Goal: Task Accomplishment & Management: Manage account settings

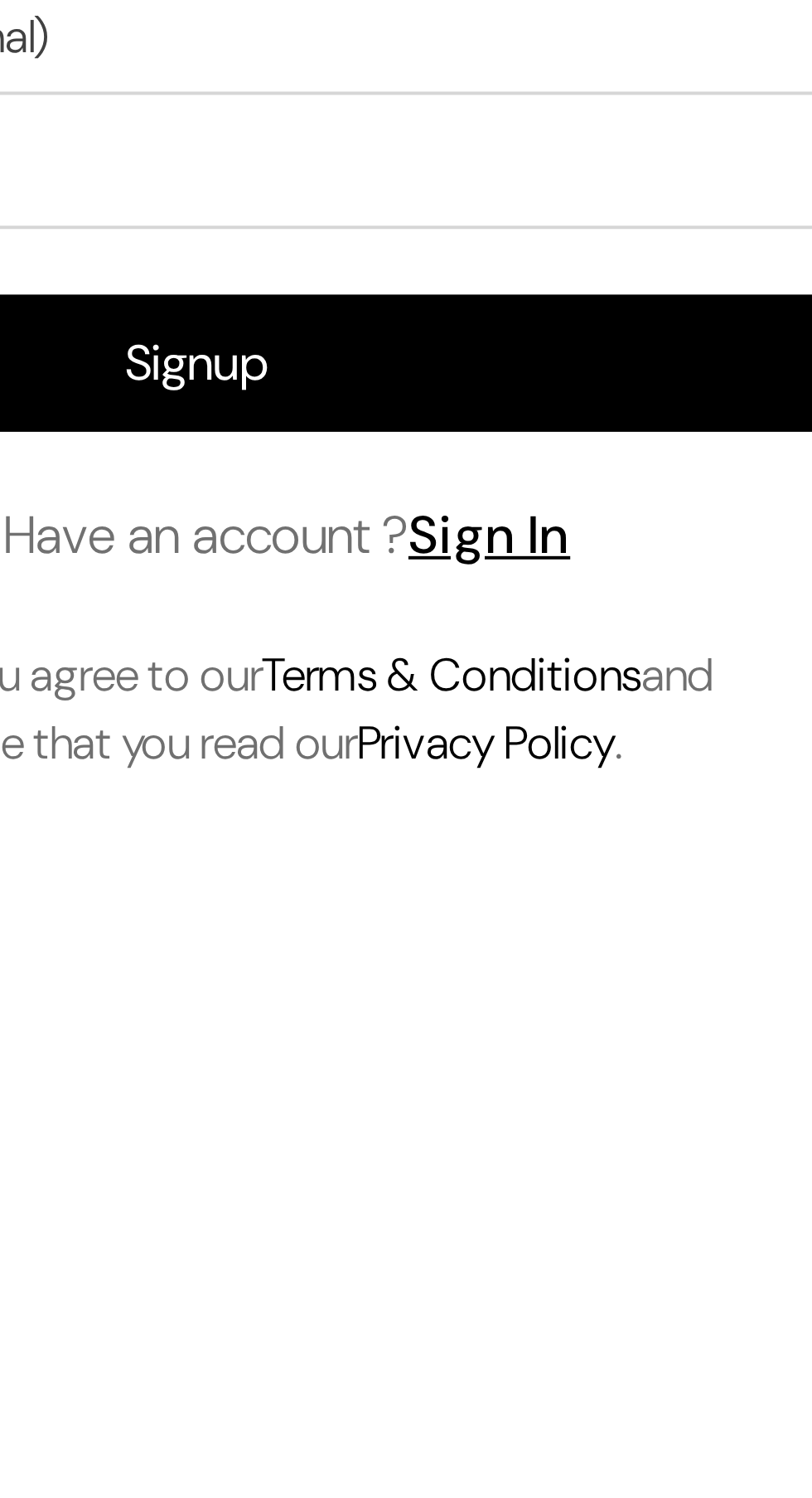
click at [256, 996] on link "Sign In" at bounding box center [249, 987] width 42 height 18
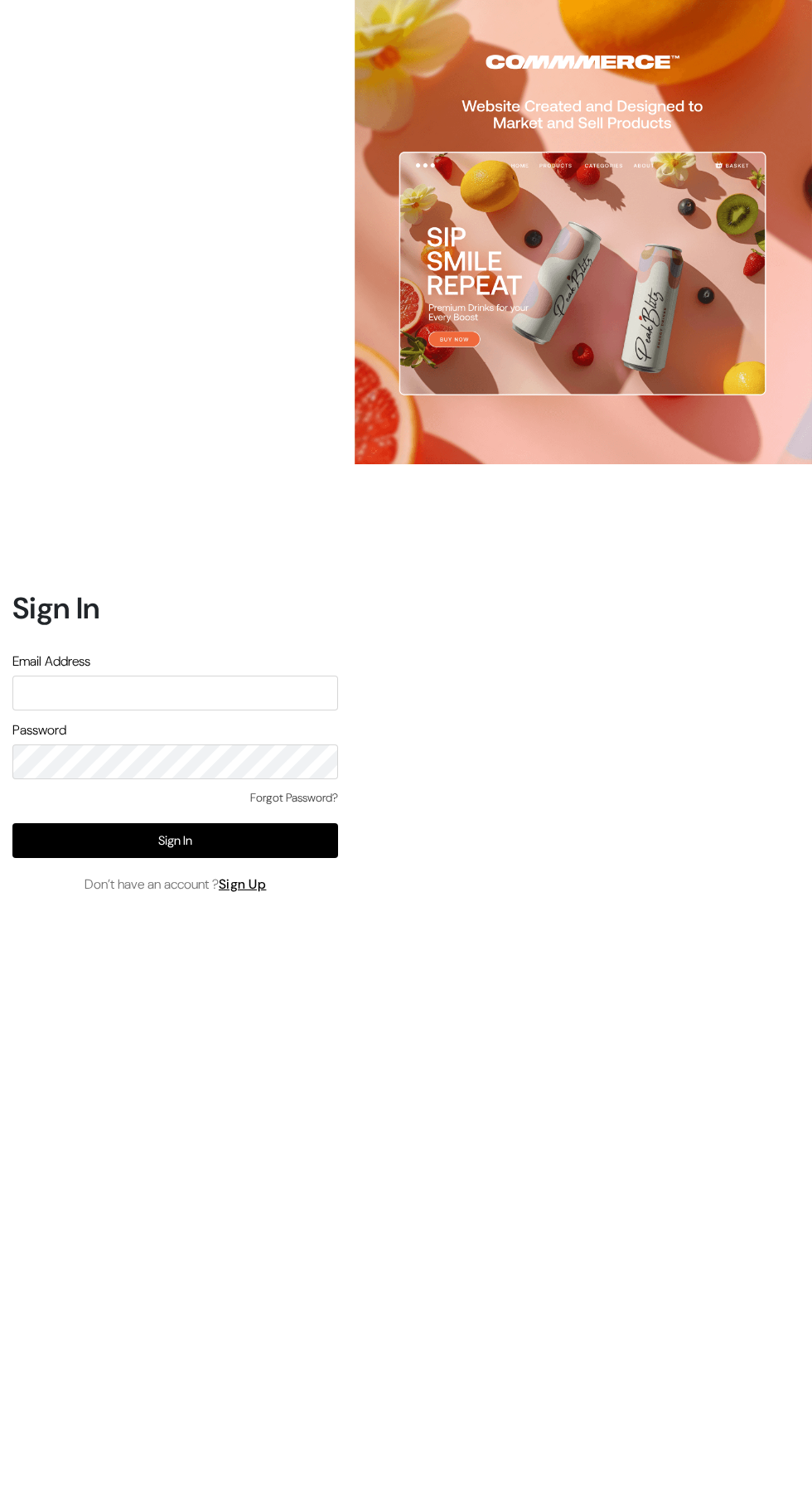
click at [150, 710] on input "text" at bounding box center [175, 693] width 326 height 35
type input "annamsfoods@gmail.com"
click at [175, 858] on button "Sign In" at bounding box center [175, 840] width 326 height 35
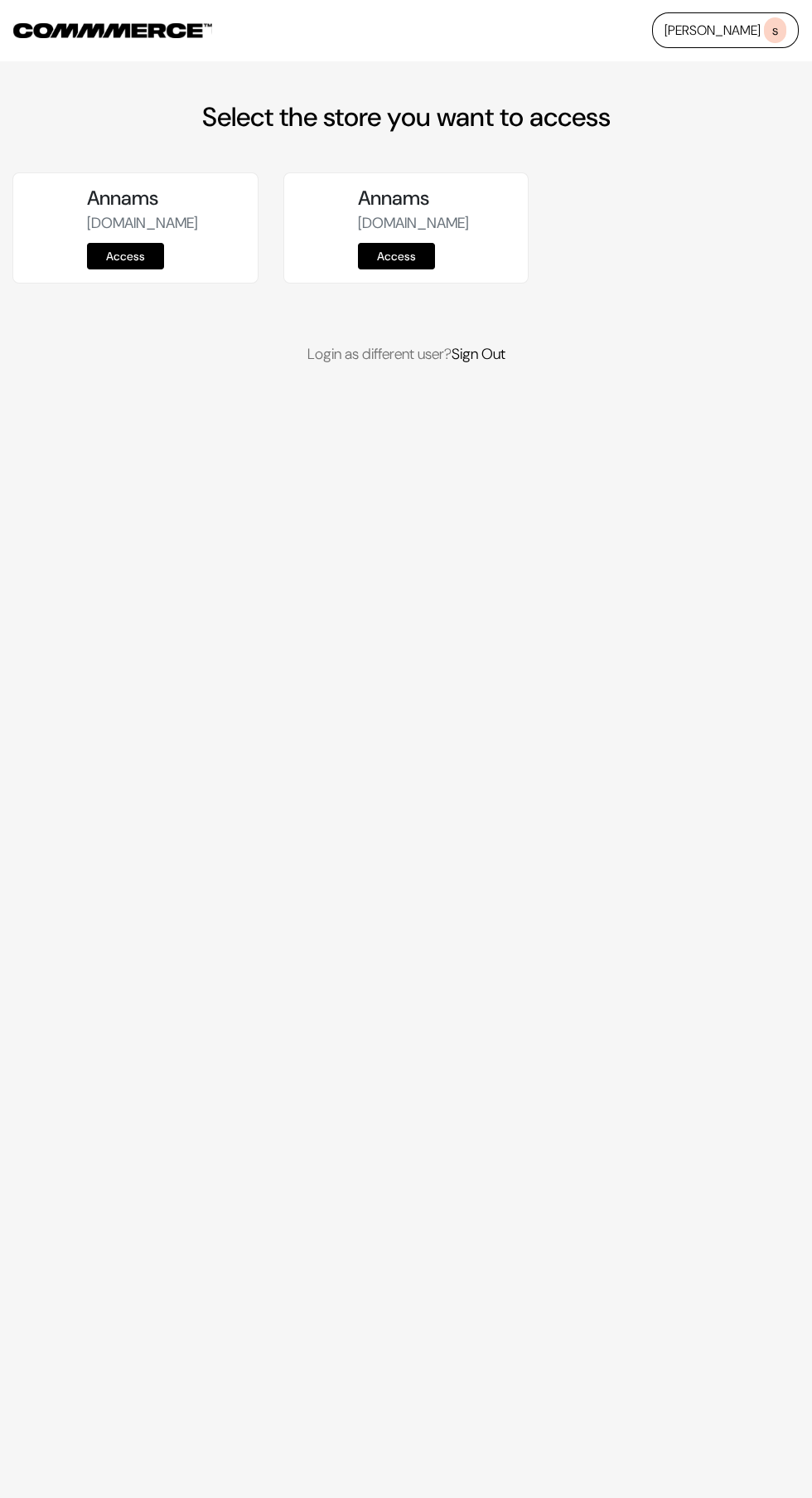
click at [134, 269] on link "Access" at bounding box center [125, 256] width 77 height 27
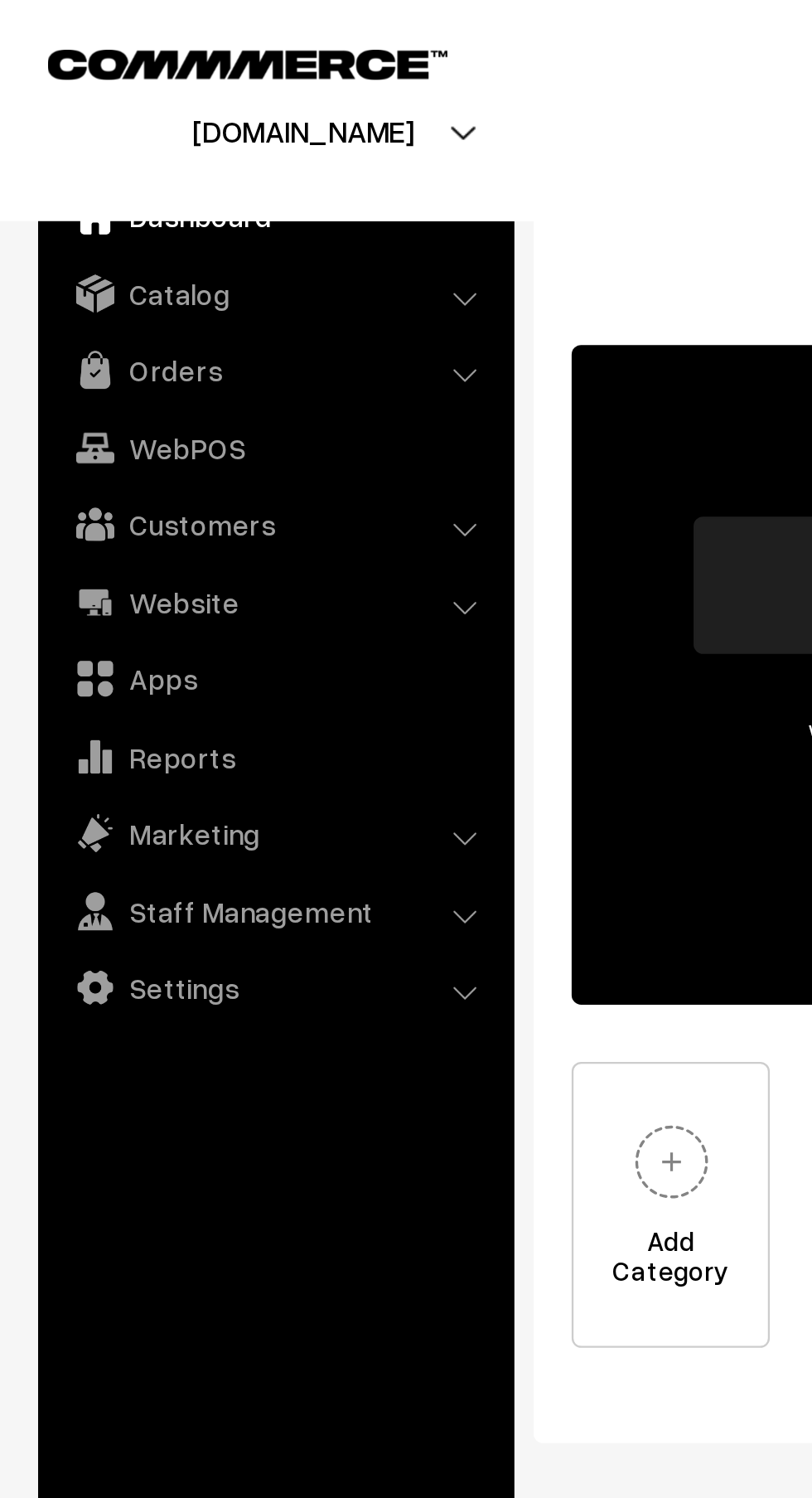
click at [106, 170] on link "Orders" at bounding box center [119, 161] width 197 height 30
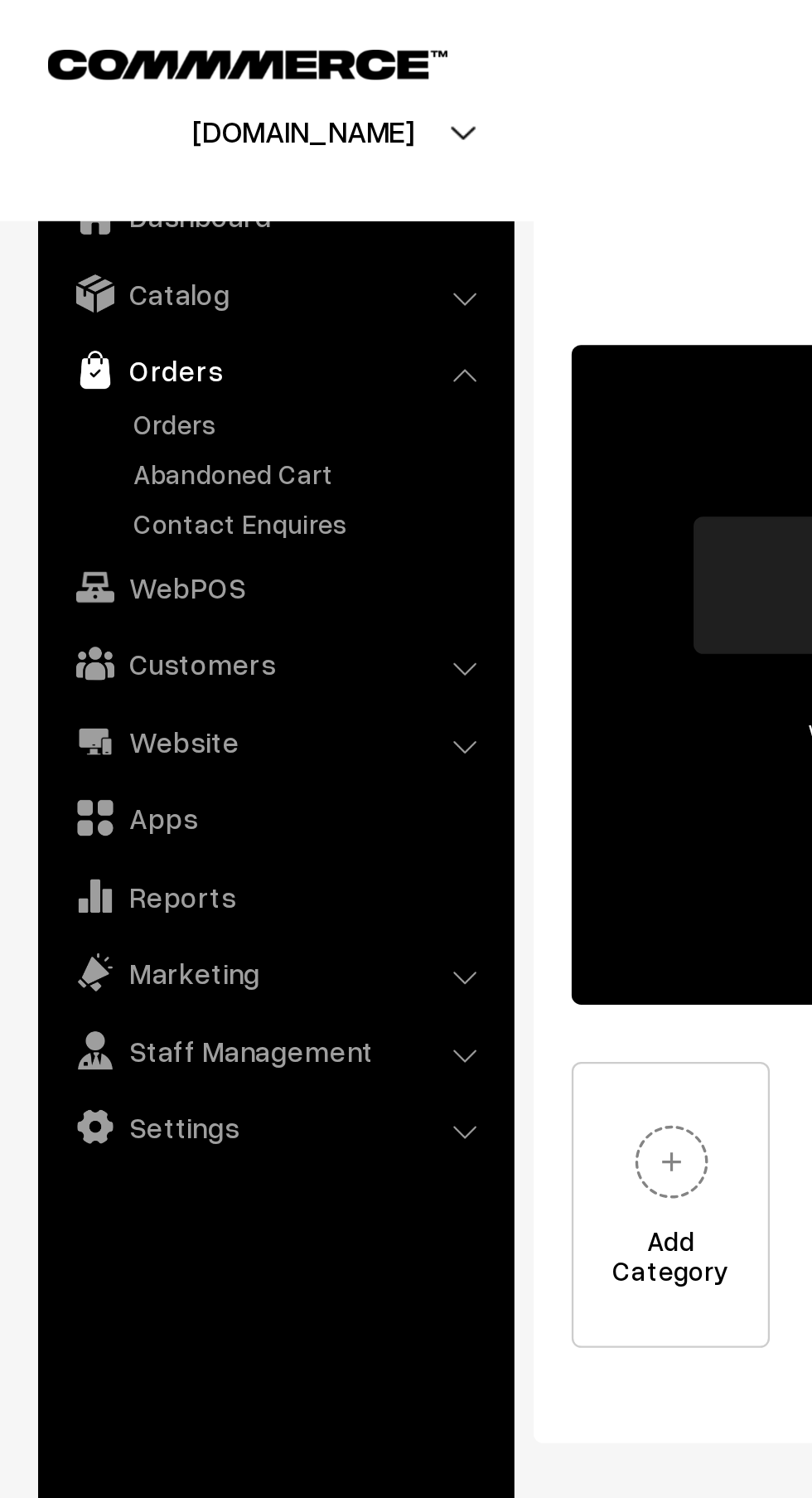
click at [106, 186] on link "Orders" at bounding box center [136, 185] width 164 height 18
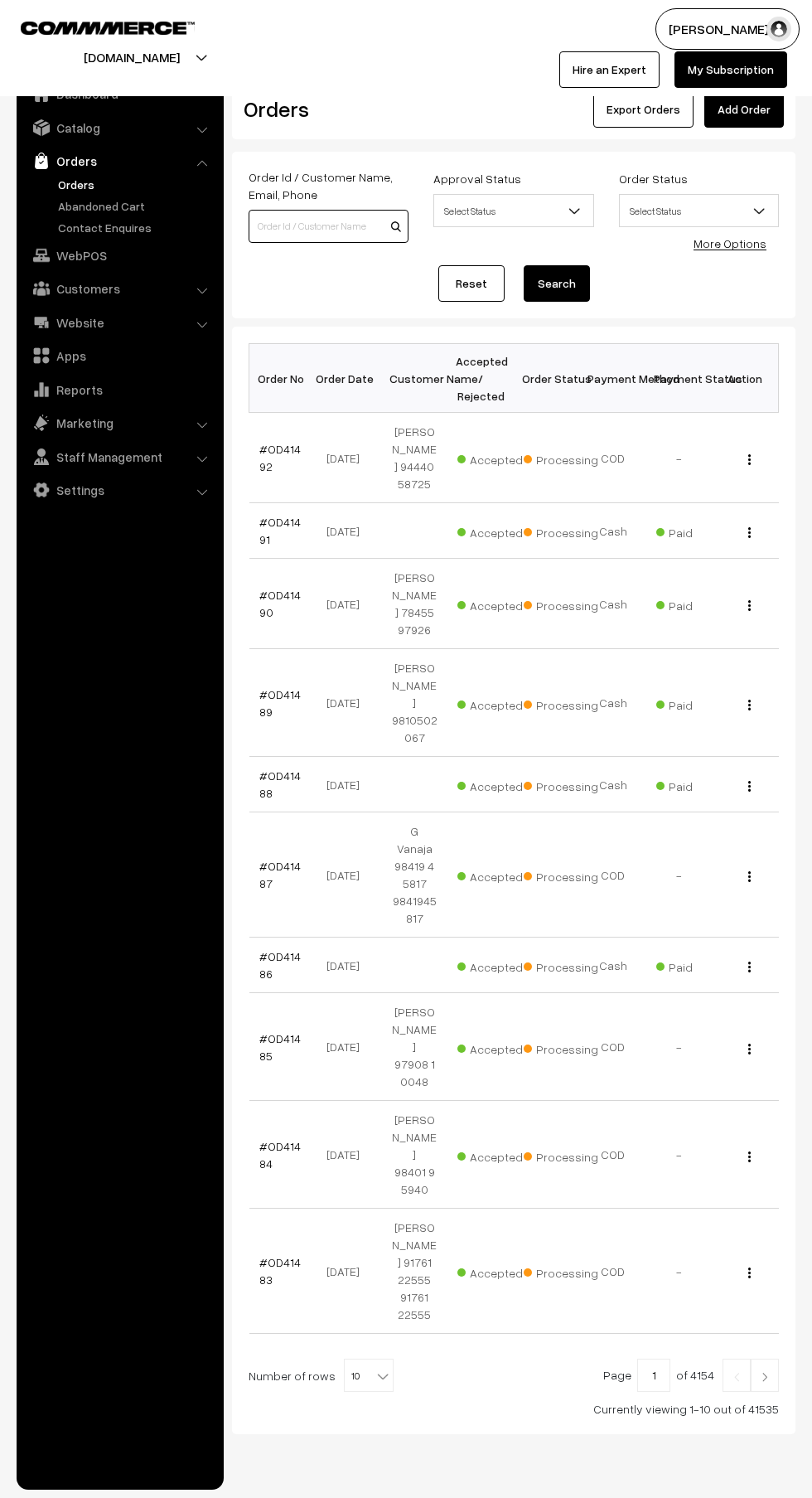
click at [317, 223] on input at bounding box center [328, 226] width 160 height 33
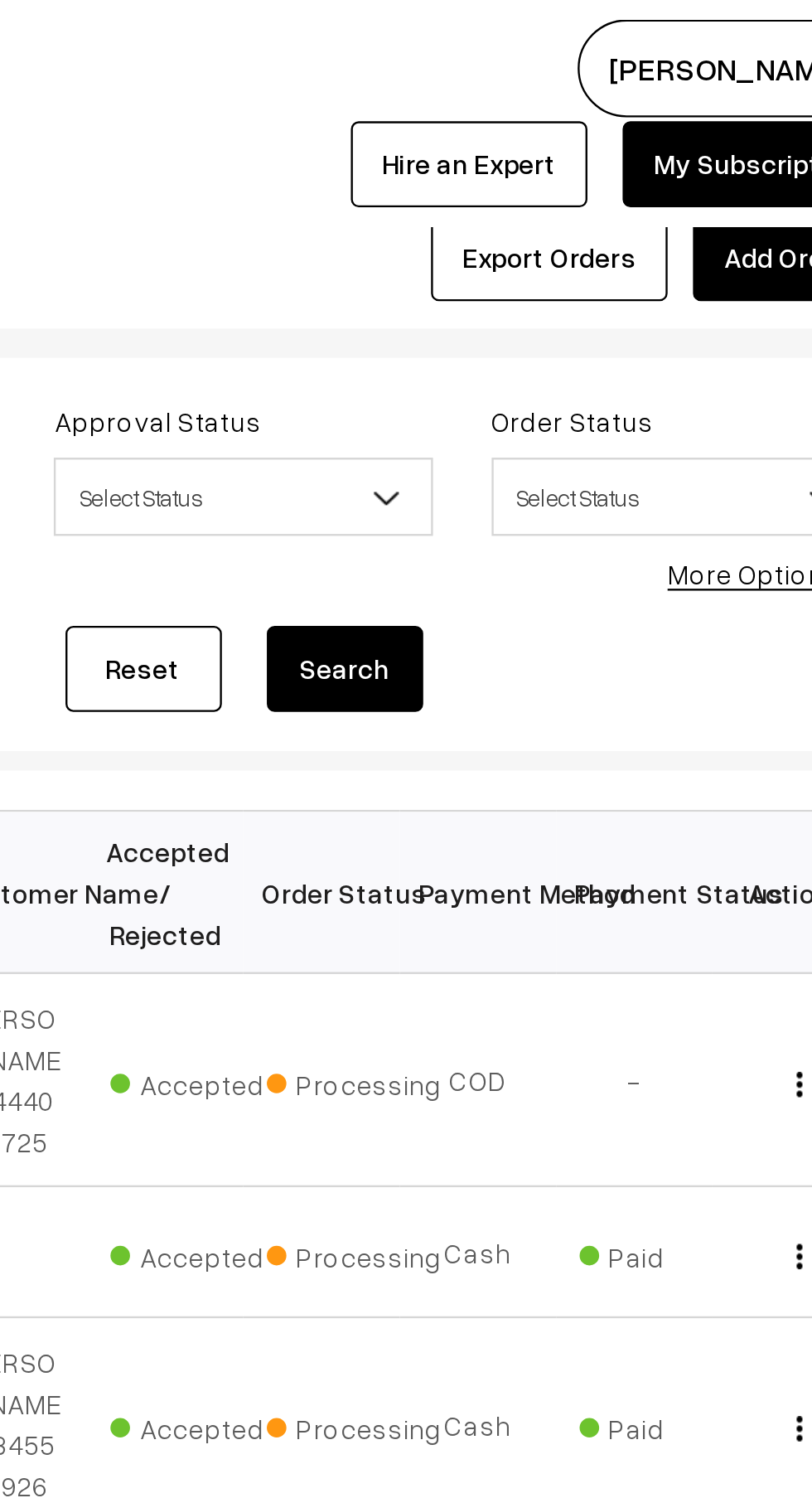
type input "9445328349"
click at [558, 289] on button "Search" at bounding box center [556, 283] width 67 height 36
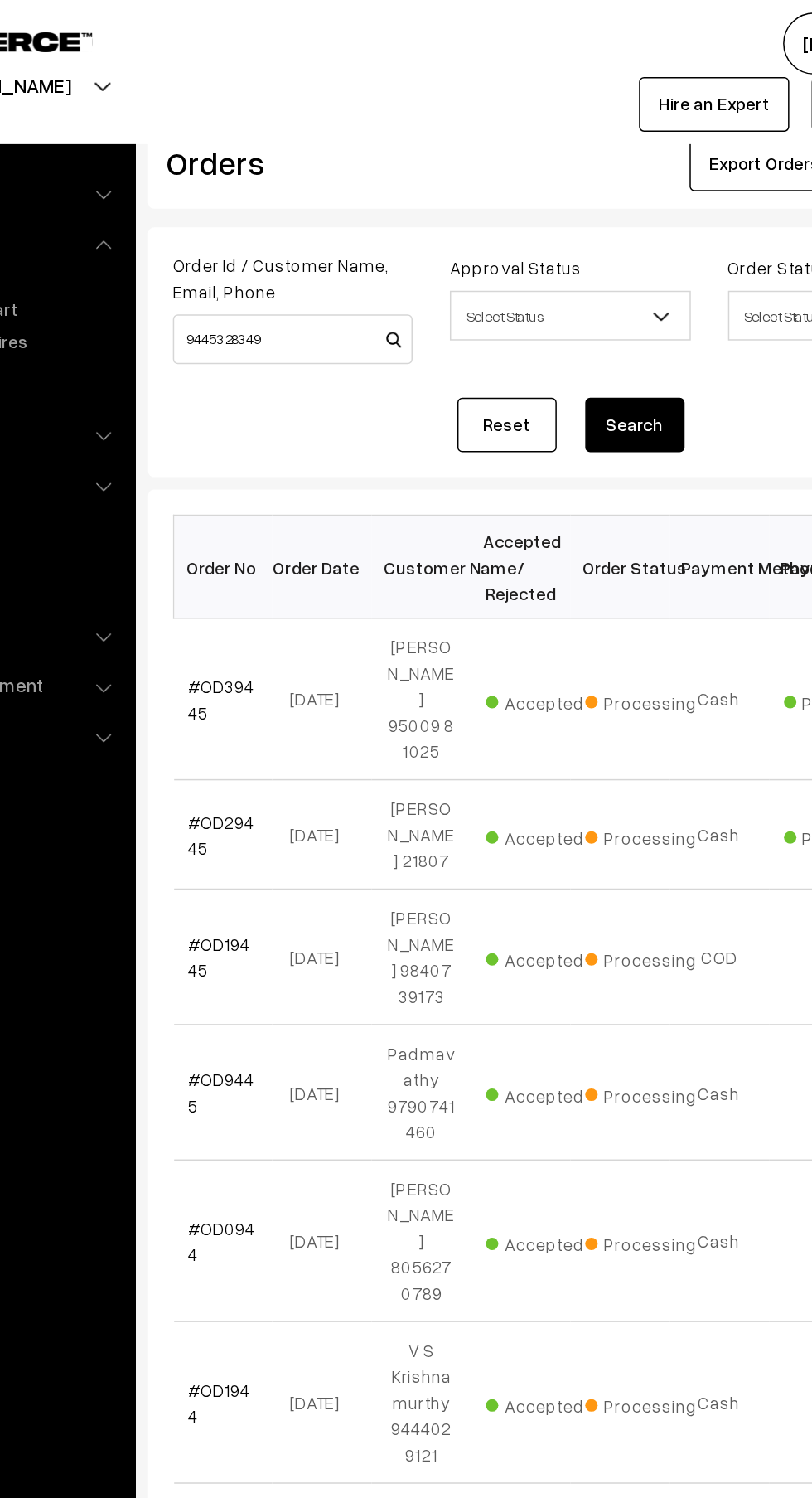
click at [546, 290] on button "Search" at bounding box center [556, 283] width 67 height 36
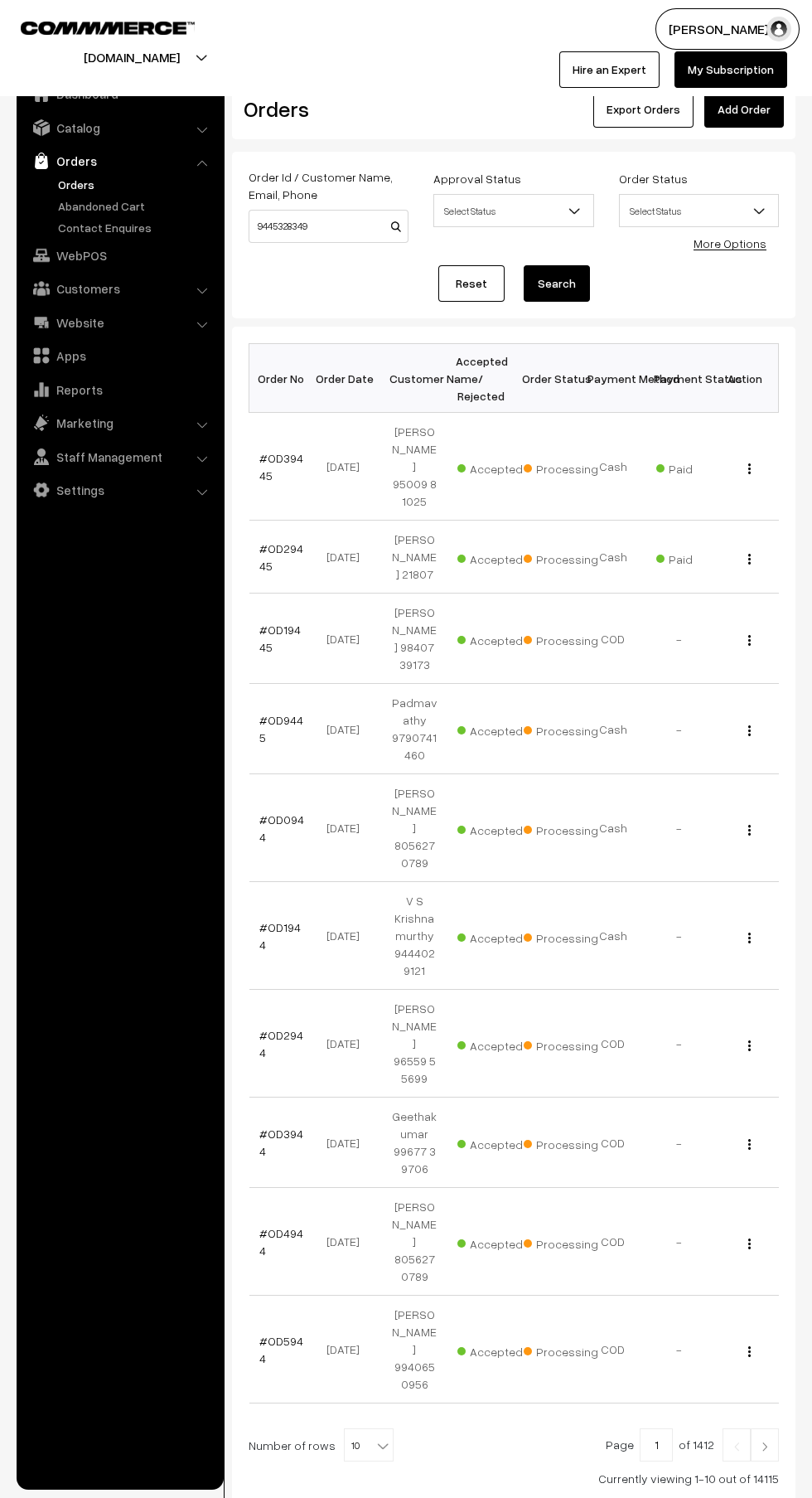
click at [265, 466] on link "#OD39445" at bounding box center [280, 466] width 43 height 31
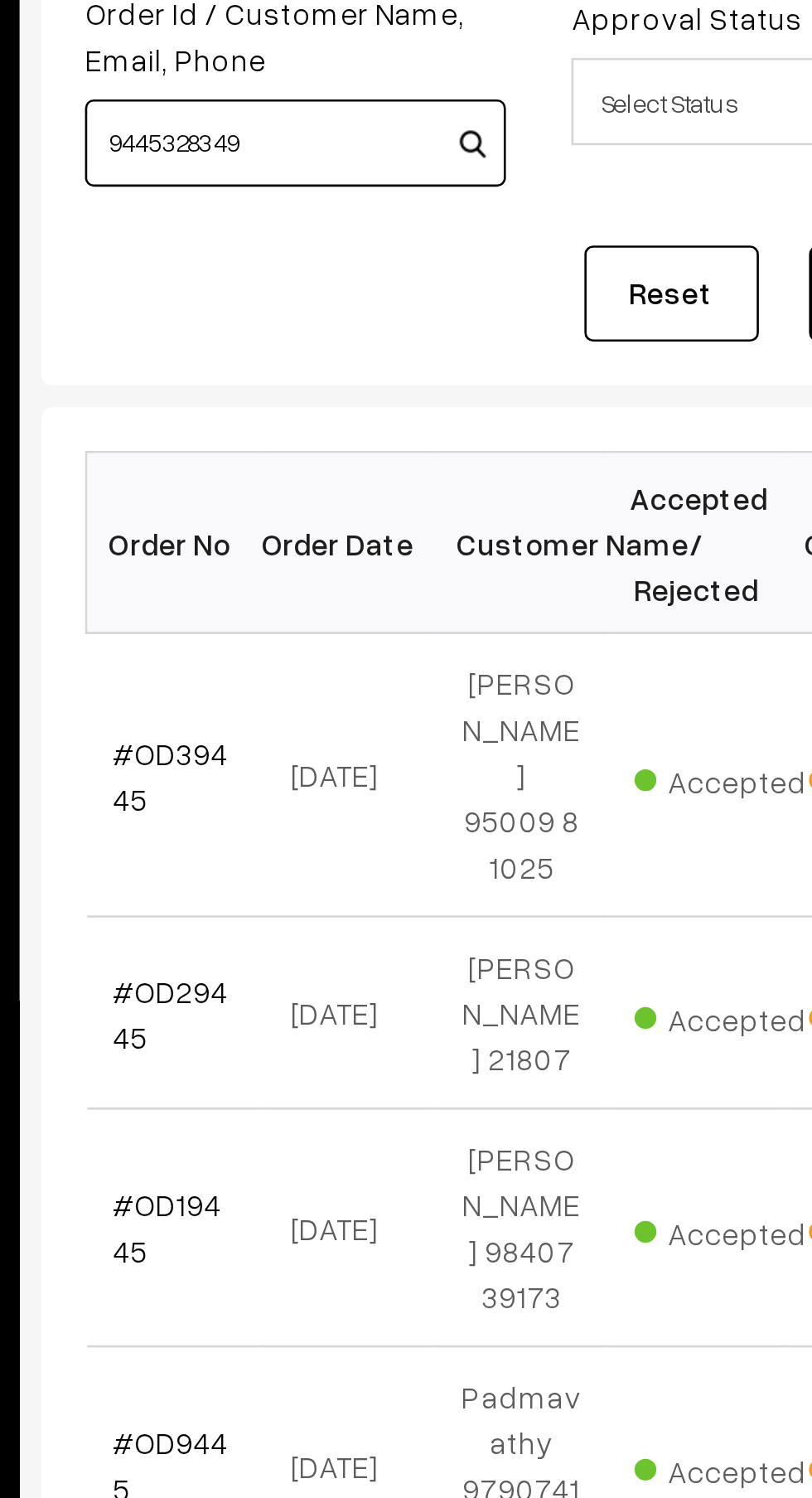
click at [340, 217] on input "9445328349" at bounding box center [328, 220] width 160 height 33
type input "9445328349"
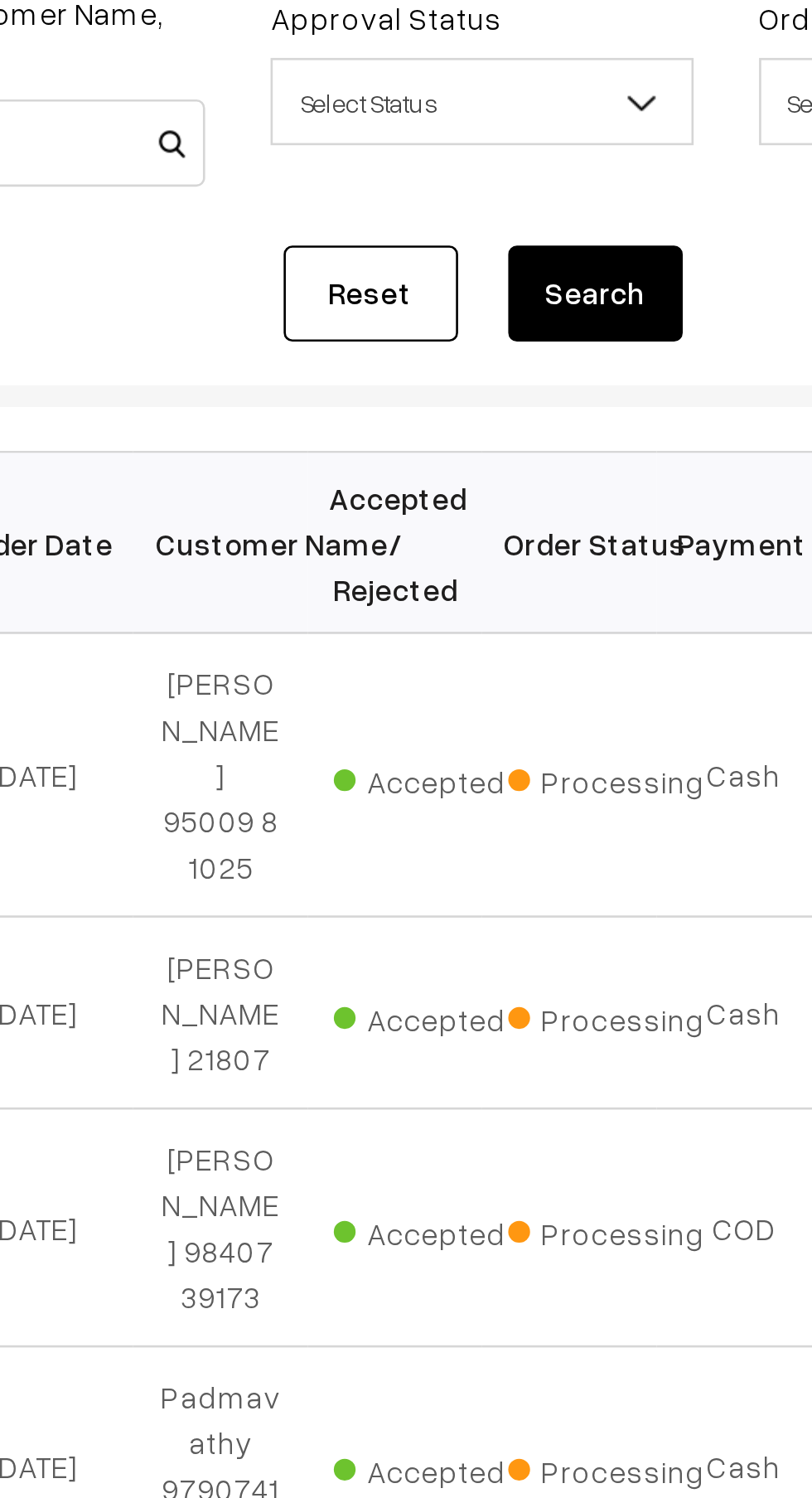
click at [563, 276] on button "Search" at bounding box center [556, 277] width 67 height 36
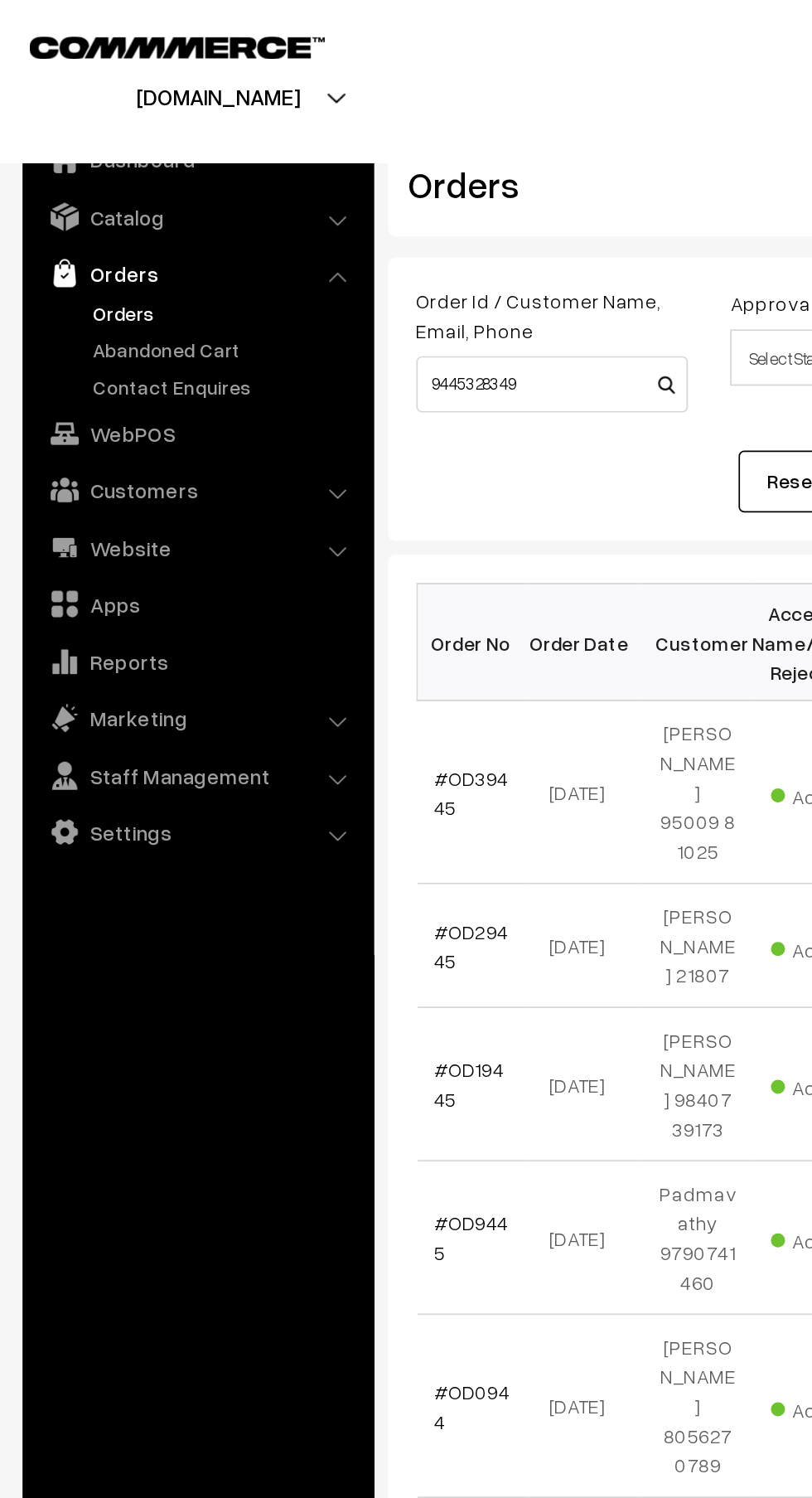
click at [110, 252] on link "WebPOS" at bounding box center [119, 256] width 197 height 30
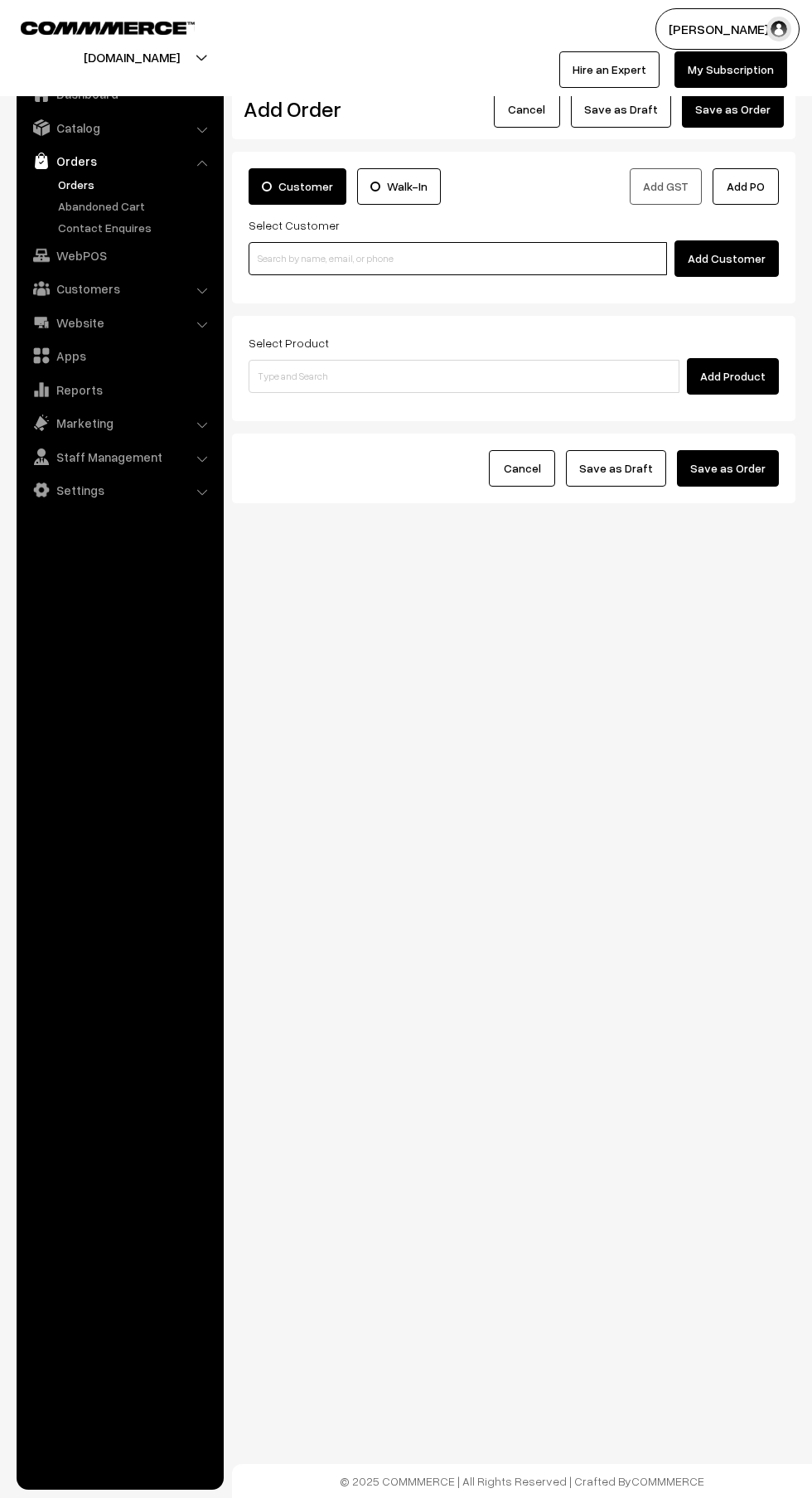
click at [364, 258] on input at bounding box center [457, 258] width 418 height 33
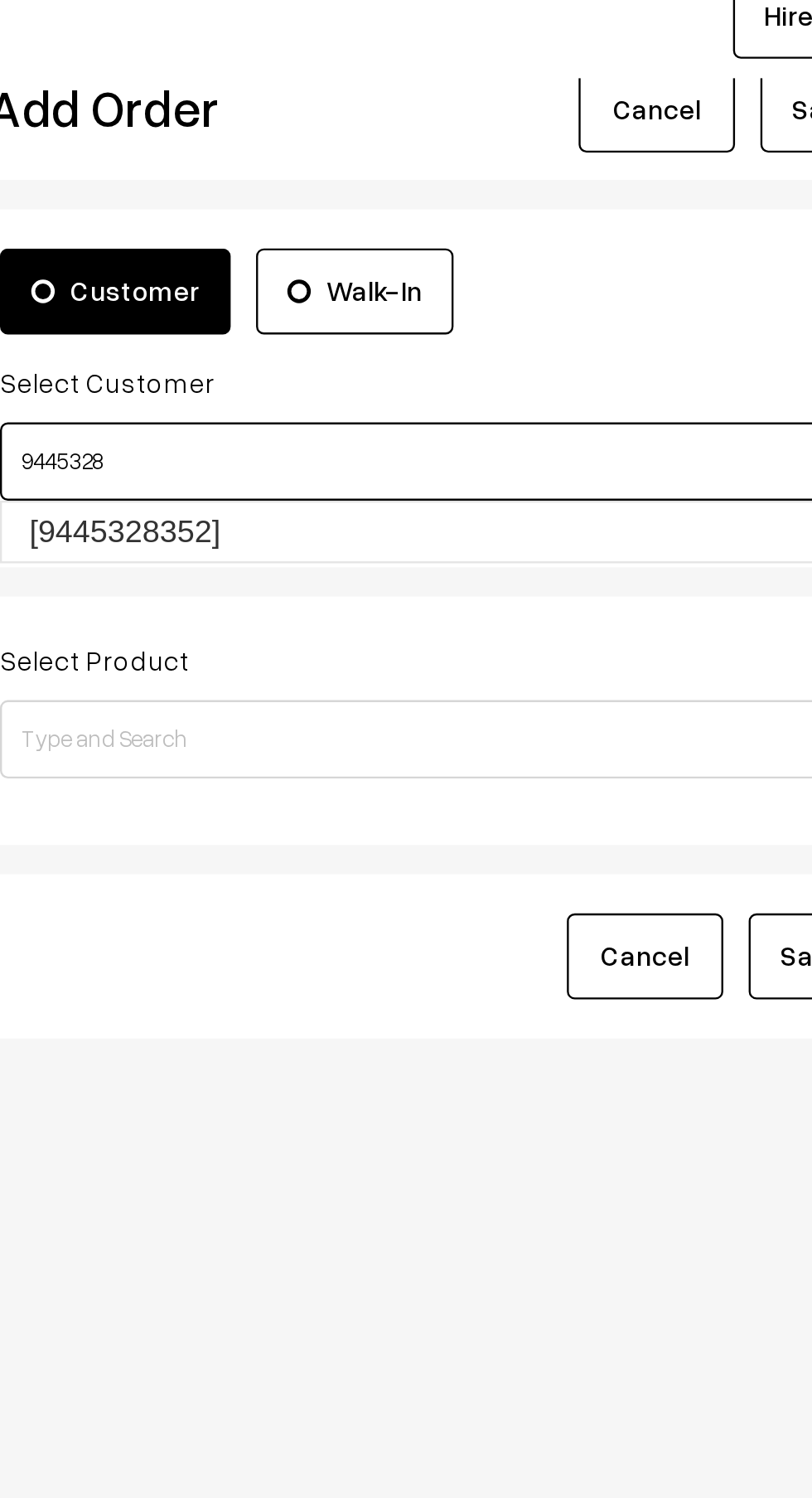
click at [402, 290] on link "[9445328352]" at bounding box center [460, 289] width 422 height 25
type input "9445328"
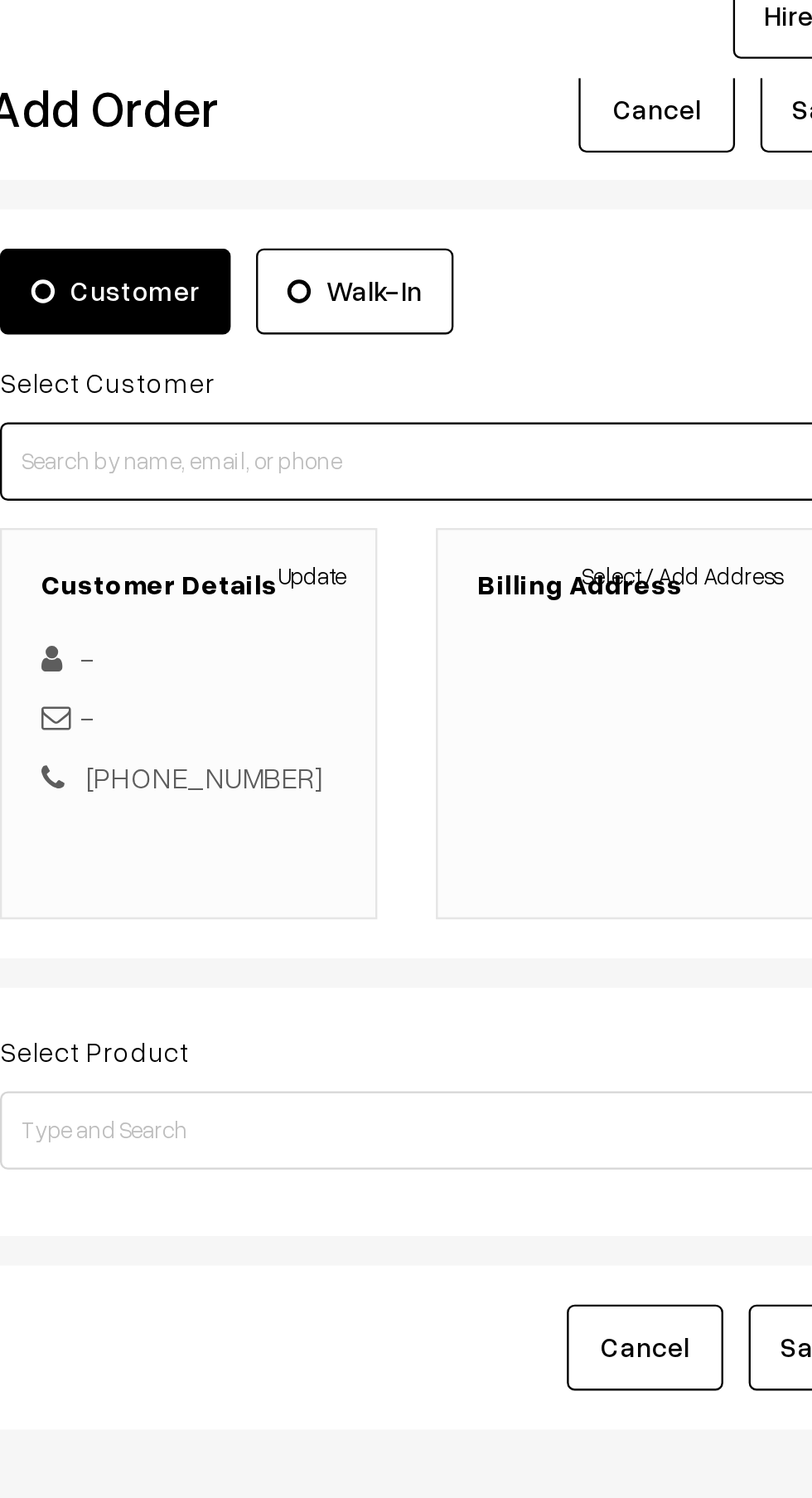
click at [448, 255] on input at bounding box center [457, 258] width 418 height 33
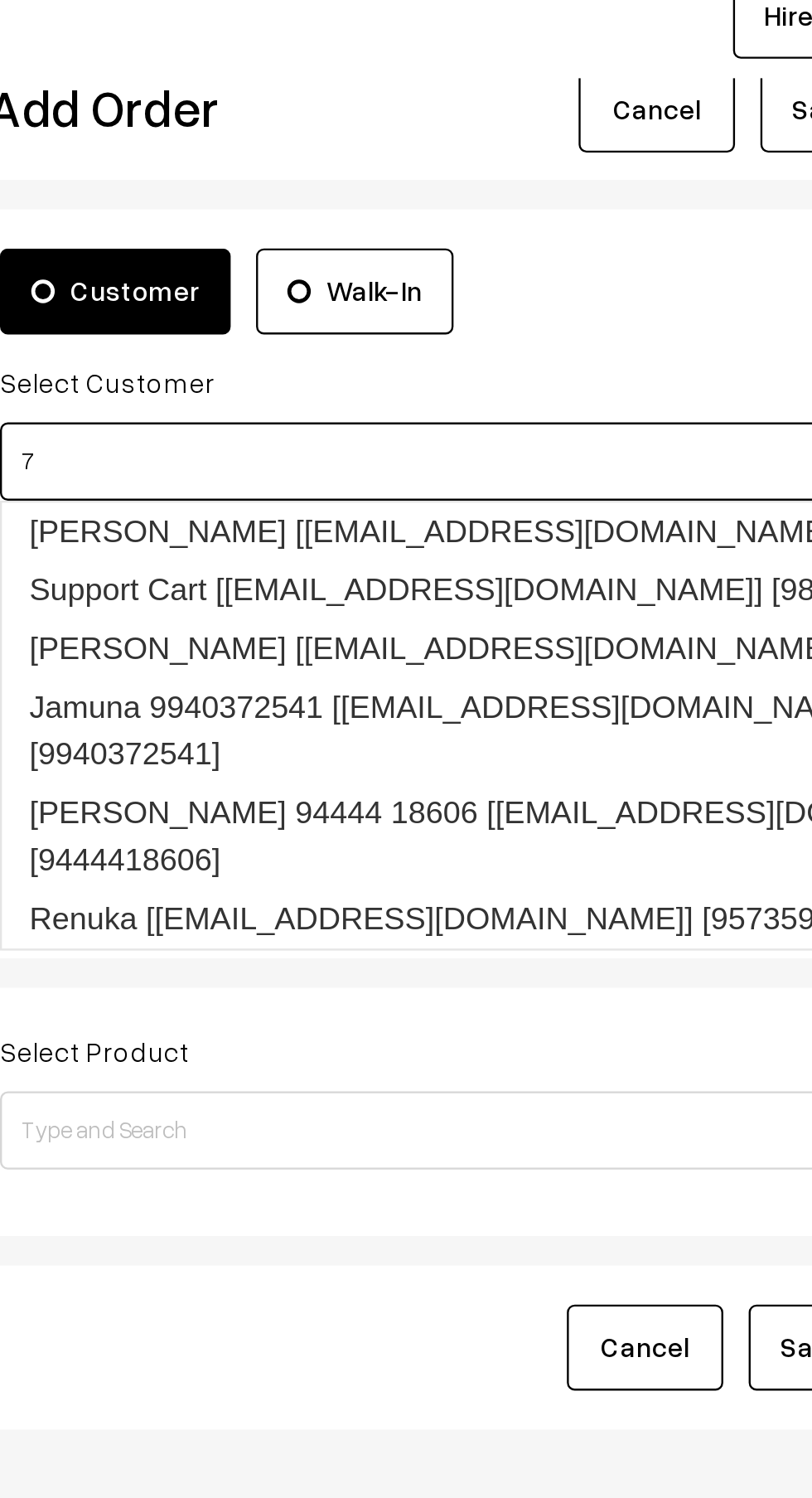
type input "7"
